Goal: Find specific page/section: Find specific page/section

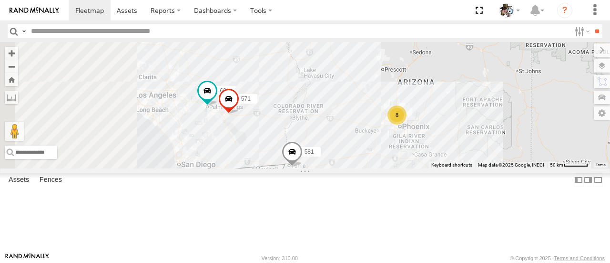
drag, startPoint x: 366, startPoint y: 129, endPoint x: 452, endPoint y: 169, distance: 94.9
click at [452, 168] on div "484 580 588 581 590 571 8 600" at bounding box center [305, 105] width 610 height 126
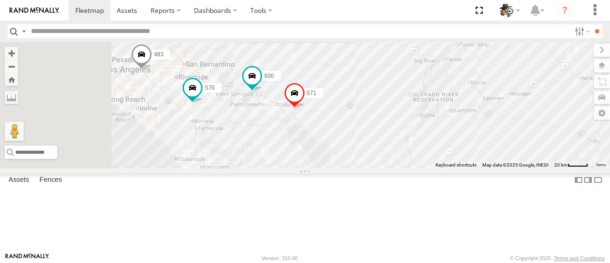
drag, startPoint x: 339, startPoint y: 149, endPoint x: 416, endPoint y: 158, distance: 78.3
click at [416, 158] on div "484 580 588 581 590 571 600 576 483 441" at bounding box center [305, 105] width 610 height 126
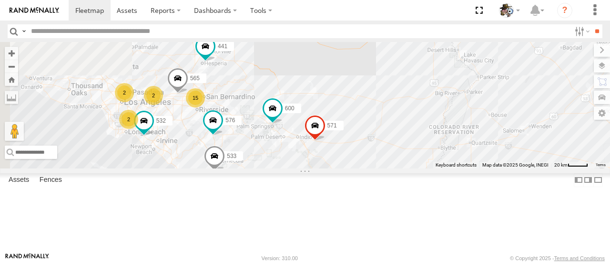
drag, startPoint x: 402, startPoint y: 162, endPoint x: 426, endPoint y: 216, distance: 58.5
click at [426, 168] on div "484 580 588 581 590 571 600 576 441 15 2 532 2 564 533 2 565" at bounding box center [305, 105] width 610 height 126
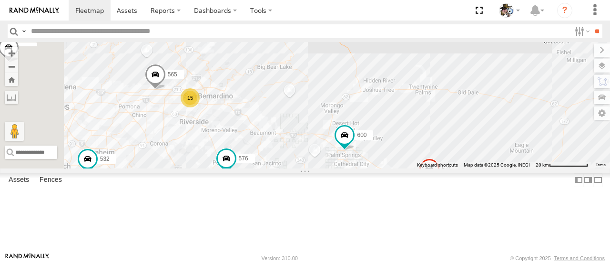
drag, startPoint x: 374, startPoint y: 156, endPoint x: 470, endPoint y: 215, distance: 112.6
click at [470, 168] on div "484 580 588 581 590 571 600 576 441 532 564 533 565 15" at bounding box center [305, 105] width 610 height 126
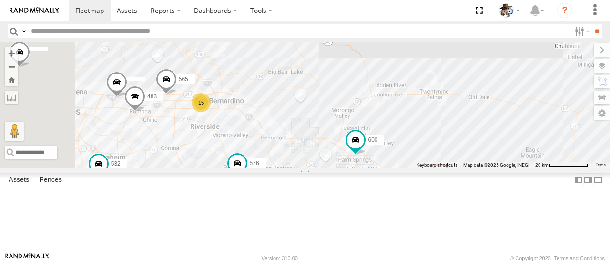
drag, startPoint x: 402, startPoint y: 160, endPoint x: 451, endPoint y: 174, distance: 51.6
click at [451, 168] on div "484 580 588 581 590 571 600 576 441 532 564 533 565 15 483" at bounding box center [305, 105] width 610 height 126
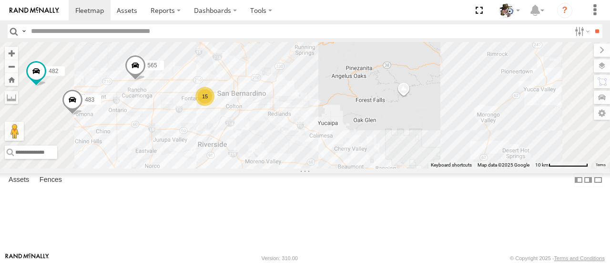
drag, startPoint x: 415, startPoint y: 170, endPoint x: 466, endPoint y: 172, distance: 51.1
click at [466, 168] on div "484 580 588 581 590 571 600 576 441 532 564 533 565 482 483 597 15" at bounding box center [305, 105] width 610 height 126
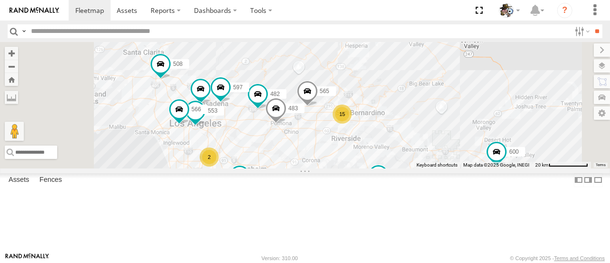
drag, startPoint x: 441, startPoint y: 178, endPoint x: 511, endPoint y: 174, distance: 70.2
click at [511, 168] on div "484 580 588 581 590 571 600 576 441 532 564 533 565 508 482 483 568 597 15 2 55…" at bounding box center [305, 105] width 610 height 126
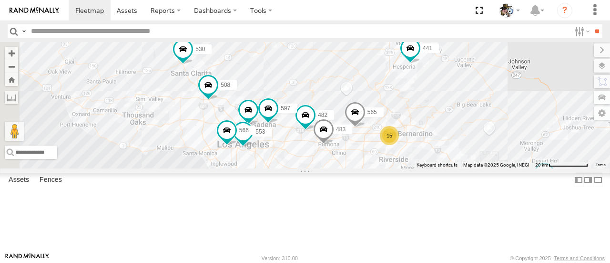
drag, startPoint x: 385, startPoint y: 178, endPoint x: 431, endPoint y: 199, distance: 50.4
click at [431, 168] on div "484 580 588 581 590 571 600 576 441 532 564 533 565 508 482 483 568 597 15 2 55…" at bounding box center [305, 105] width 610 height 126
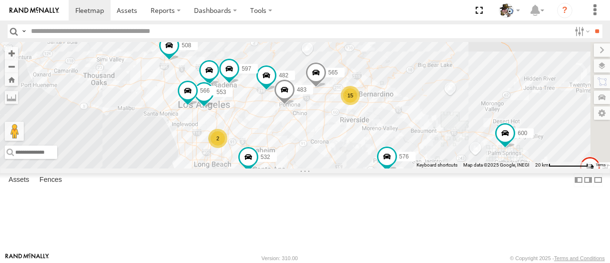
drag, startPoint x: 459, startPoint y: 225, endPoint x: 376, endPoint y: 163, distance: 103.3
click at [376, 163] on div "484 580 588 581 590 571 600 576 441 532 564 533 565 508 482 483 568 597 553 566…" at bounding box center [305, 105] width 610 height 126
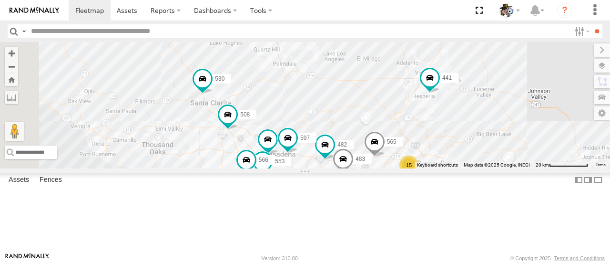
drag, startPoint x: 397, startPoint y: 146, endPoint x: 483, endPoint y: 228, distance: 118.7
click at [483, 168] on div "484 580 588 581 590 571 600 576 441 532 564 533 565 508 482 483 568 597 553 566…" at bounding box center [305, 105] width 610 height 126
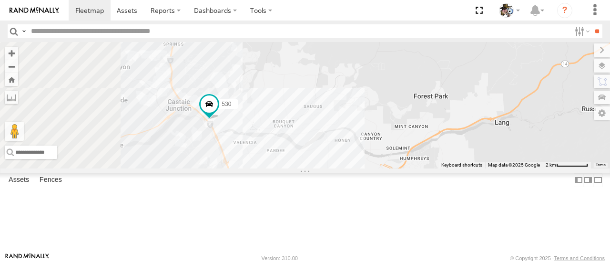
drag, startPoint x: 328, startPoint y: 135, endPoint x: 473, endPoint y: 142, distance: 145.1
click at [473, 142] on div "484 580 588 581 590 571 600 576 441 532 564 533 565 508 482 483 568 597 553 566…" at bounding box center [305, 105] width 610 height 126
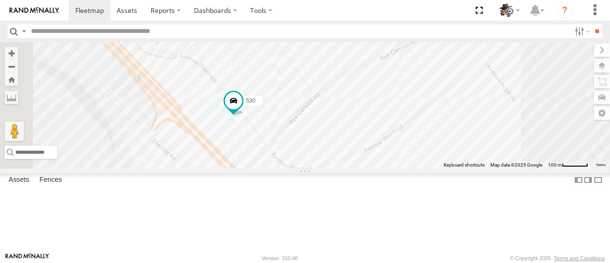
drag, startPoint x: 370, startPoint y: 156, endPoint x: 396, endPoint y: 155, distance: 25.8
click at [396, 155] on div "484 580 588 581 590 571 600 576 441 532 564 533 565 508 482 483 568 597 553 566…" at bounding box center [305, 105] width 610 height 126
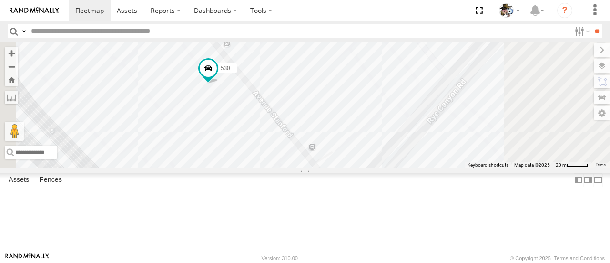
click at [603, 64] on label at bounding box center [602, 65] width 16 height 13
click at [0, 0] on span "Basemaps" at bounding box center [0, 0] width 0 height 0
click at [0, 0] on span "Satellite + Roadmap" at bounding box center [0, 0] width 0 height 0
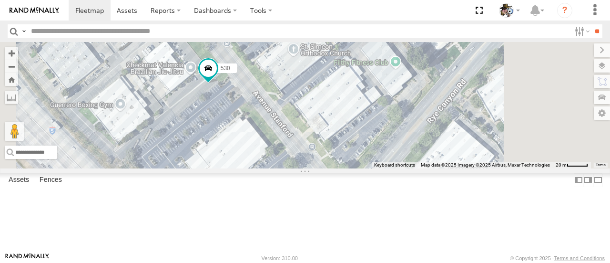
click at [594, 50] on label at bounding box center [602, 49] width 16 height 13
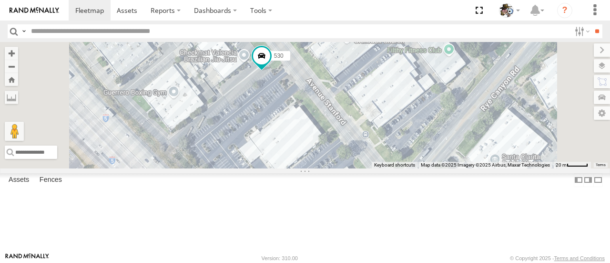
drag, startPoint x: 395, startPoint y: 139, endPoint x: 448, endPoint y: 127, distance: 54.6
click at [448, 127] on div "484 580 588 581 590 571 600 576 441 532 564 533 565 508 482 483 568 597 553 566…" at bounding box center [305, 105] width 610 height 126
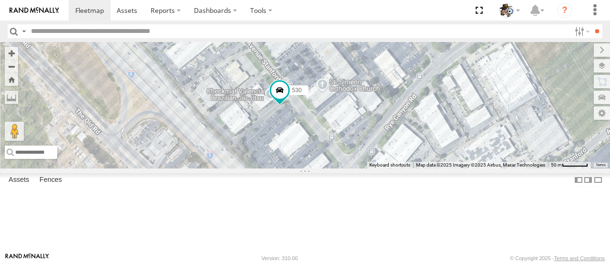
drag, startPoint x: 401, startPoint y: 119, endPoint x: 398, endPoint y: 147, distance: 28.3
click at [290, 105] on span at bounding box center [279, 93] width 21 height 26
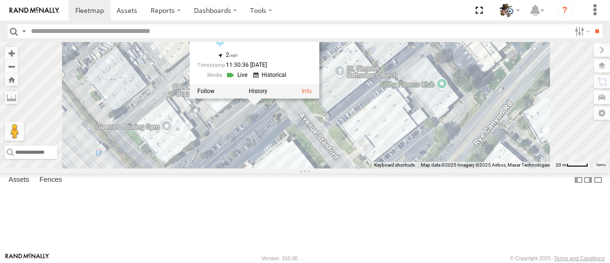
click at [419, 155] on div "484 580 588 581 590 571 600 576 441 532 564 533 565 508 482 483 568 597 553 566…" at bounding box center [305, 105] width 610 height 126
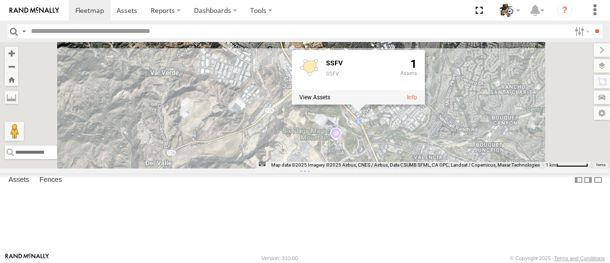
click at [343, 168] on div "484 580 588 581 590 571 600 576 441 532 564 533 565 508 482 483 568 597 553 566…" at bounding box center [305, 105] width 610 height 126
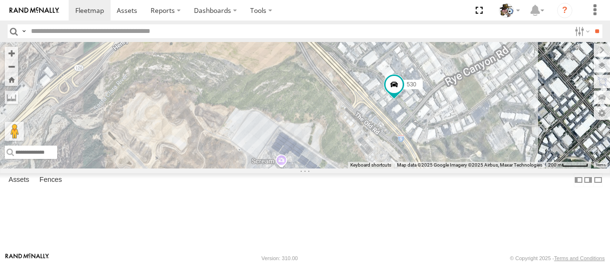
drag, startPoint x: 514, startPoint y: 145, endPoint x: 427, endPoint y: 168, distance: 90.2
click at [427, 168] on div "484 580 588 581 590 571 600 576 441 532 564 533 565 508 482 483 568 597 553 566…" at bounding box center [305, 105] width 610 height 126
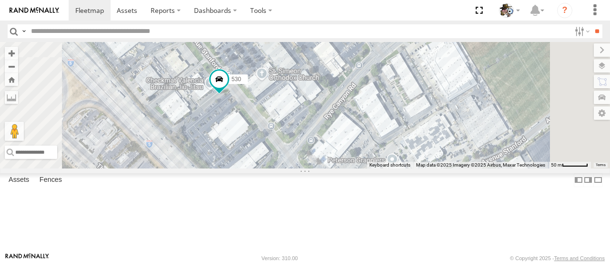
drag, startPoint x: 437, startPoint y: 180, endPoint x: 442, endPoint y: 172, distance: 10.1
click at [442, 168] on div "484 580 588 581 590 571 600 576 441 532 564 533 565 508 482 483 568 597 553 566…" at bounding box center [305, 105] width 610 height 126
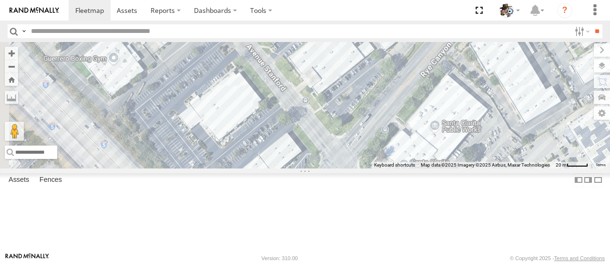
drag, startPoint x: 356, startPoint y: 147, endPoint x: 398, endPoint y: 133, distance: 43.9
click at [398, 133] on div "484 580 588 581 590 571 600 576 441 532 564 533 565 508 482 483 568 597 553 566…" at bounding box center [305, 105] width 610 height 126
click at [210, 31] on span at bounding box center [201, 22] width 17 height 17
click at [215, 27] on label at bounding box center [205, 23] width 19 height 7
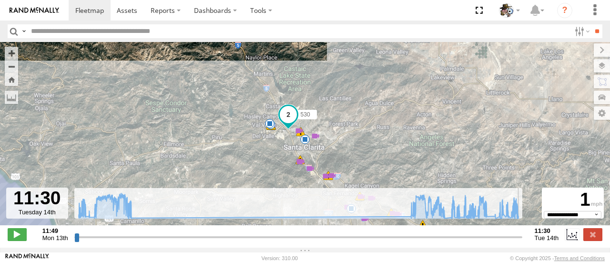
drag, startPoint x: 77, startPoint y: 241, endPoint x: 529, endPoint y: 255, distance: 452.8
type input "**********"
click at [523, 241] on input "range" at bounding box center [298, 236] width 448 height 9
